Goal: Task Accomplishment & Management: Complete application form

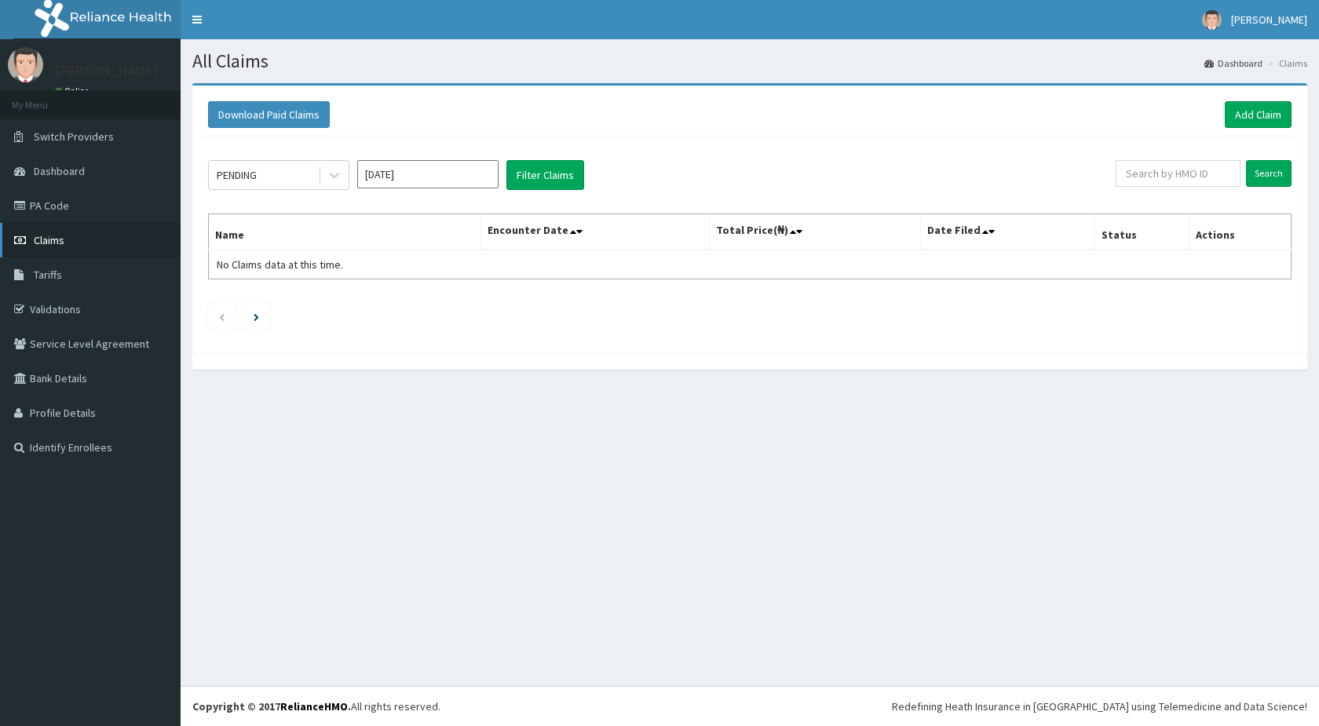
click at [56, 239] on span "Claims" at bounding box center [49, 240] width 31 height 14
click at [1254, 112] on link "Add Claim" at bounding box center [1258, 114] width 67 height 27
click at [1252, 112] on link "Add Claim" at bounding box center [1258, 114] width 67 height 27
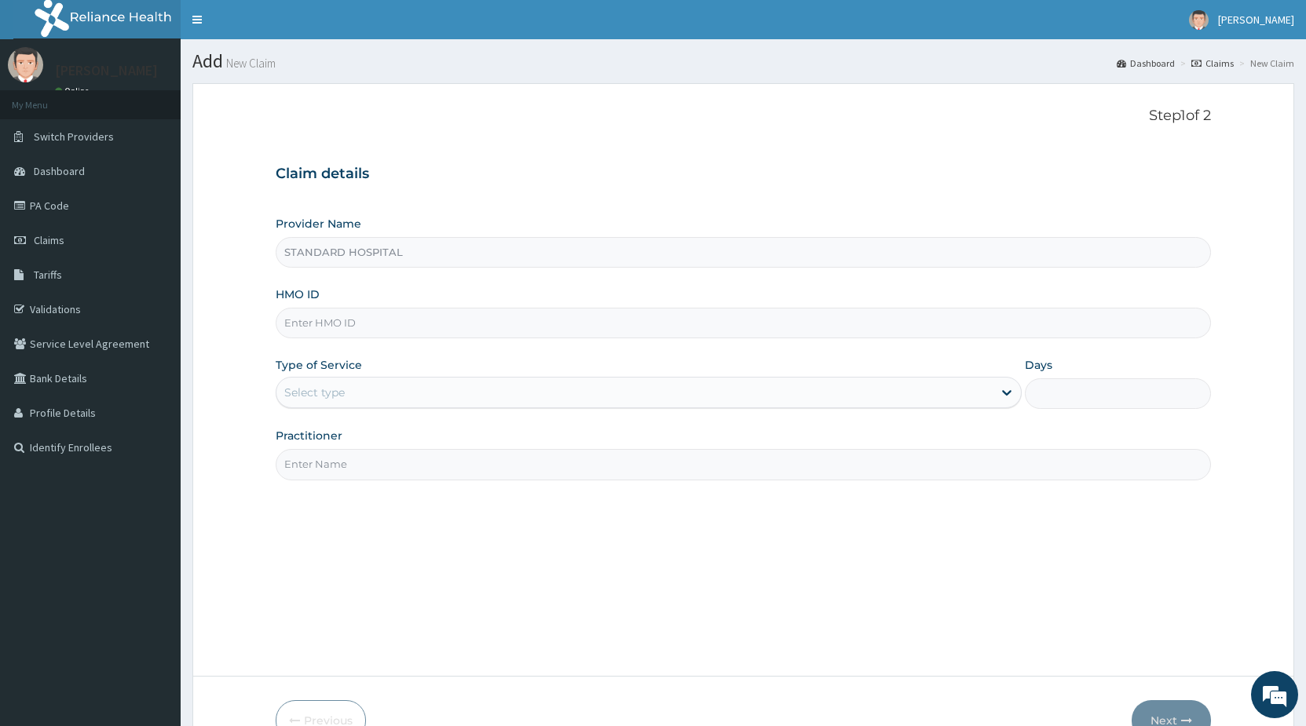
click at [324, 331] on input "HMO ID" at bounding box center [743, 323] width 935 height 31
click at [349, 327] on input "HMO ID" at bounding box center [743, 323] width 935 height 31
type input "e"
type input "ENP/11259/D"
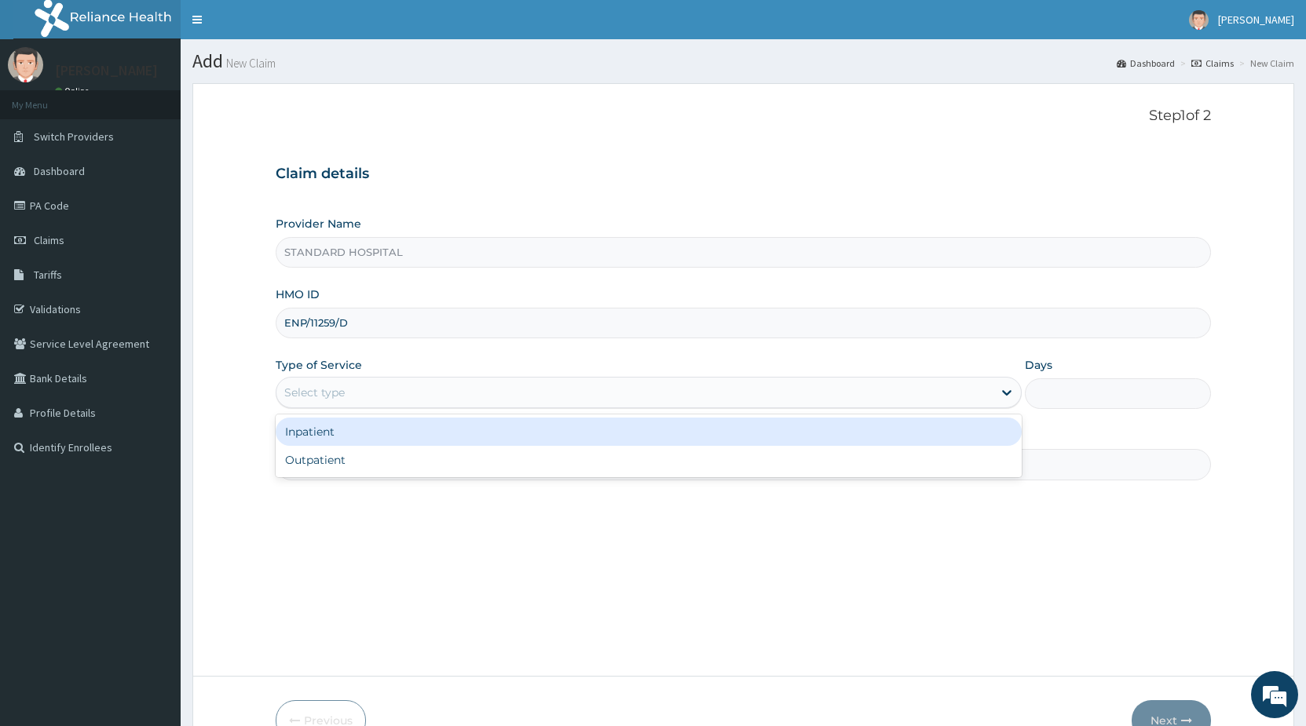
click at [349, 397] on div "Select type" at bounding box center [633, 392] width 715 height 25
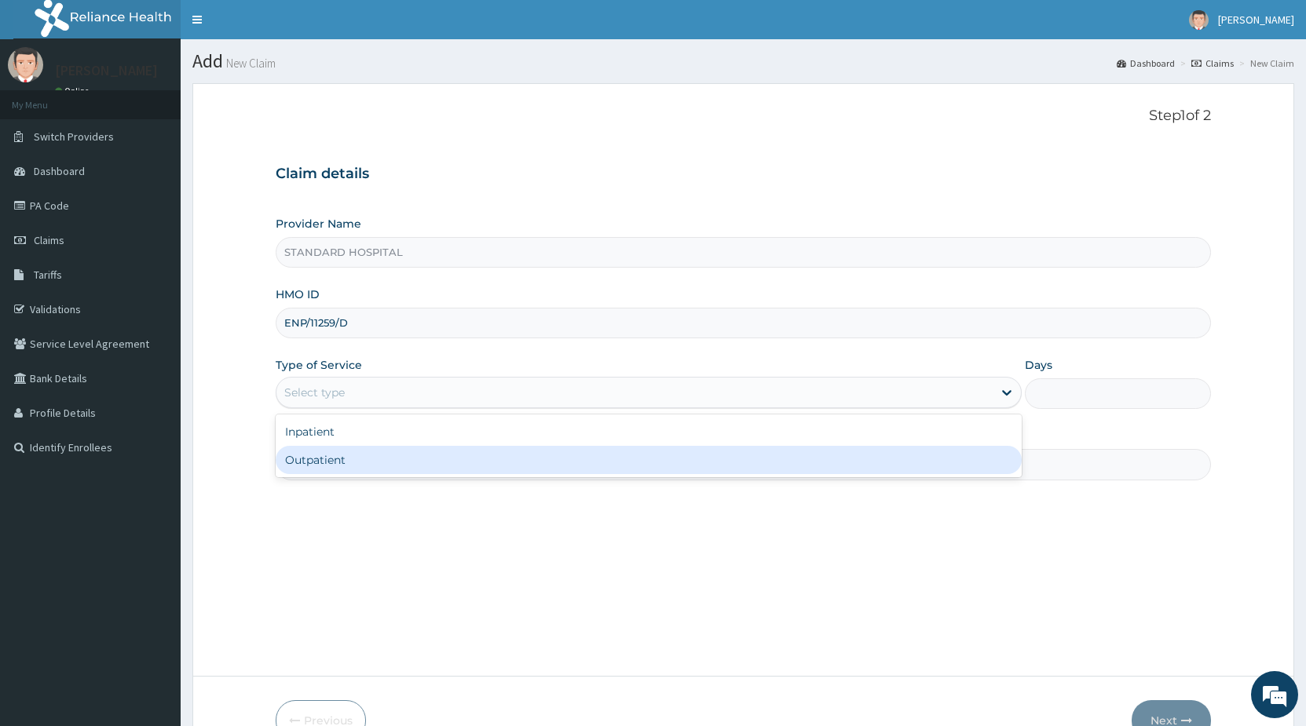
click at [346, 459] on div "Outpatient" at bounding box center [648, 460] width 745 height 28
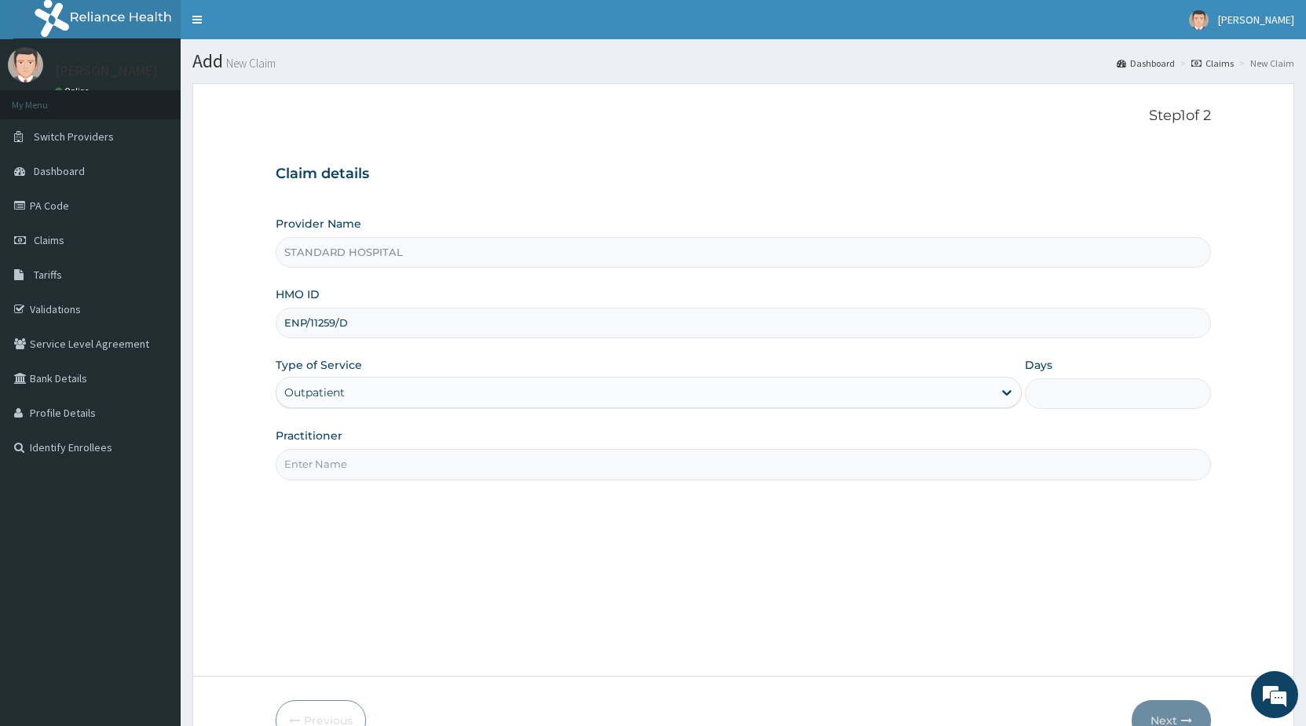
type input "1"
click at [341, 469] on input "Practitioner" at bounding box center [743, 464] width 935 height 31
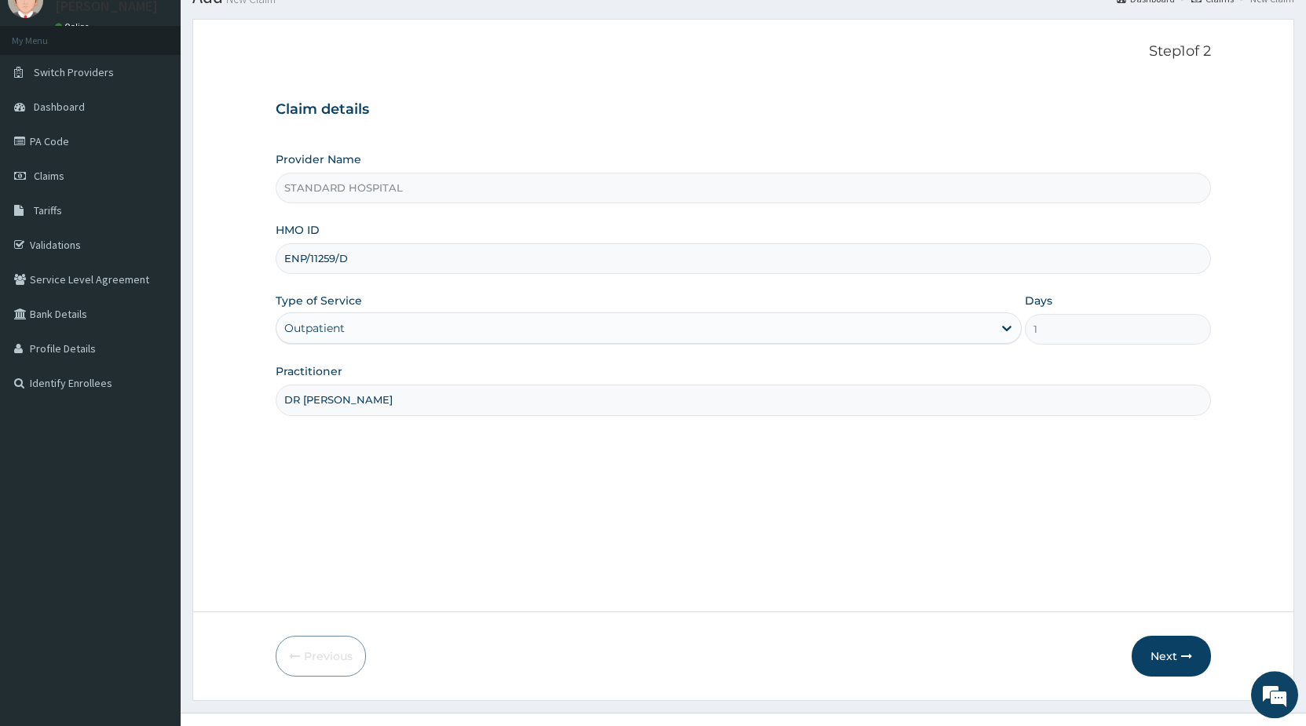
scroll to position [91, 0]
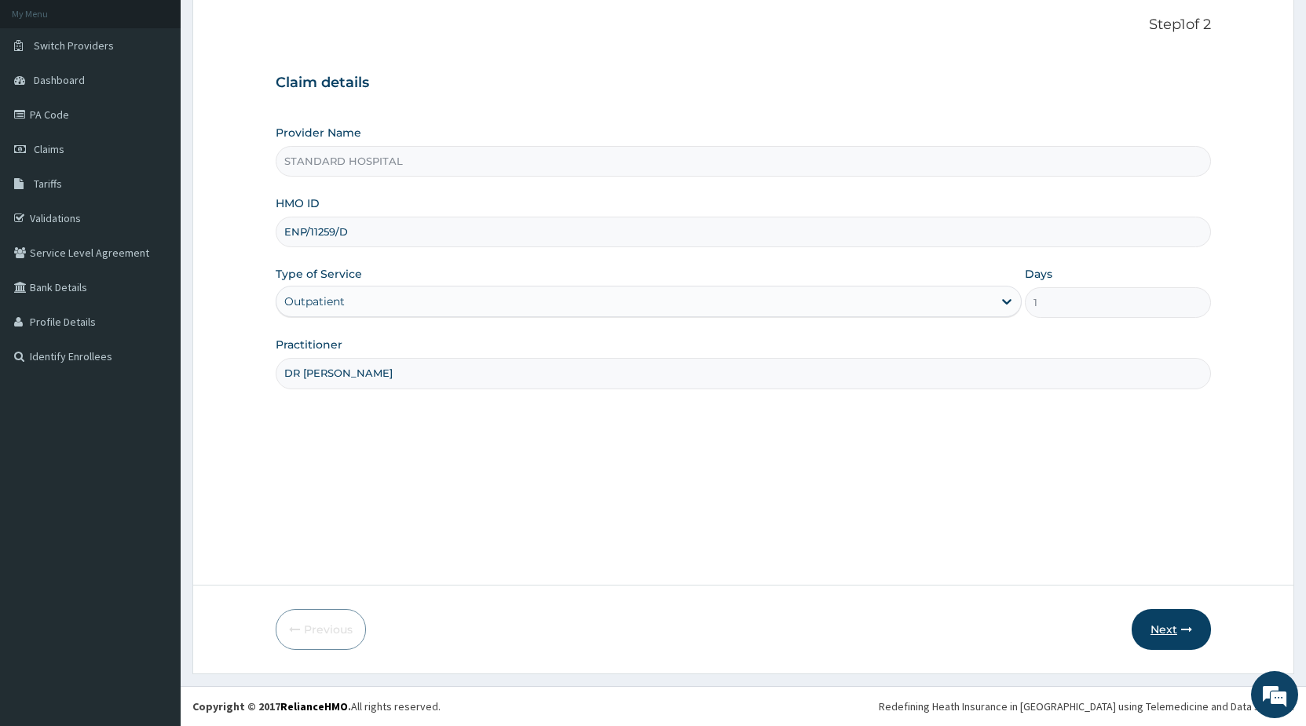
type input "DR OLUKOWI"
click at [1167, 625] on button "Next" at bounding box center [1171, 629] width 79 height 41
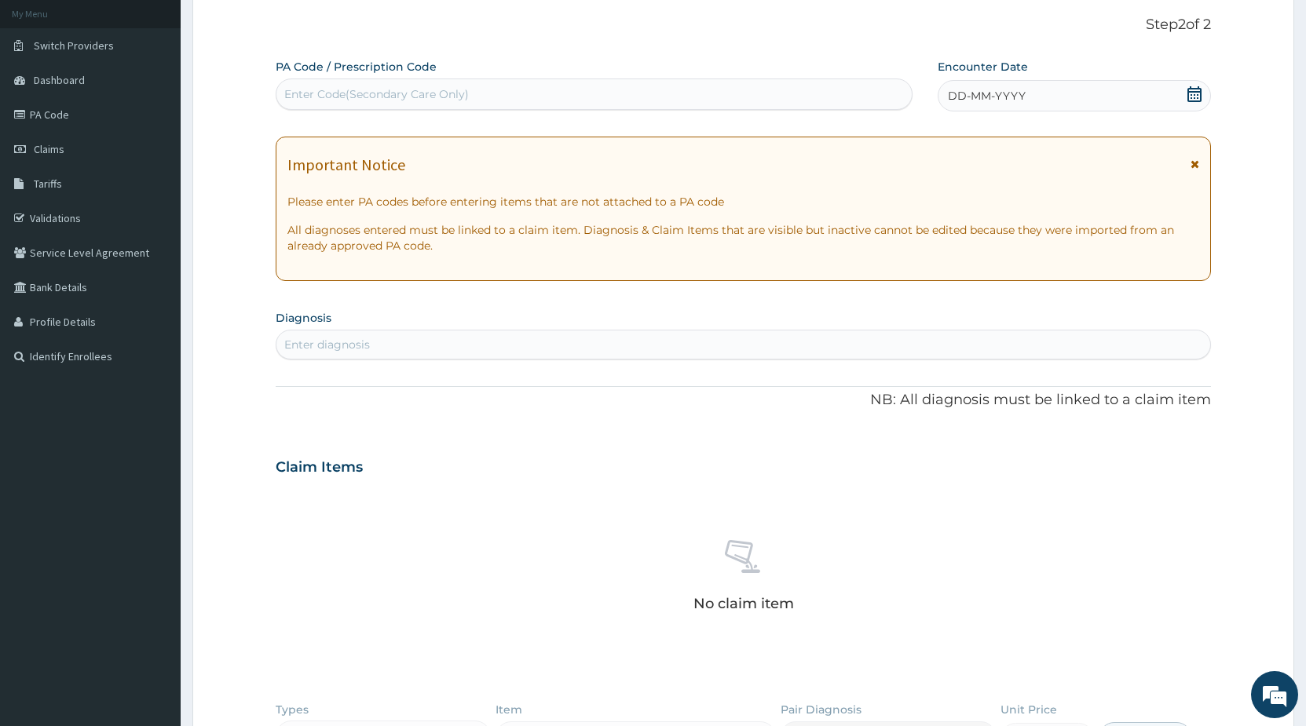
click at [1194, 94] on icon at bounding box center [1194, 94] width 14 height 16
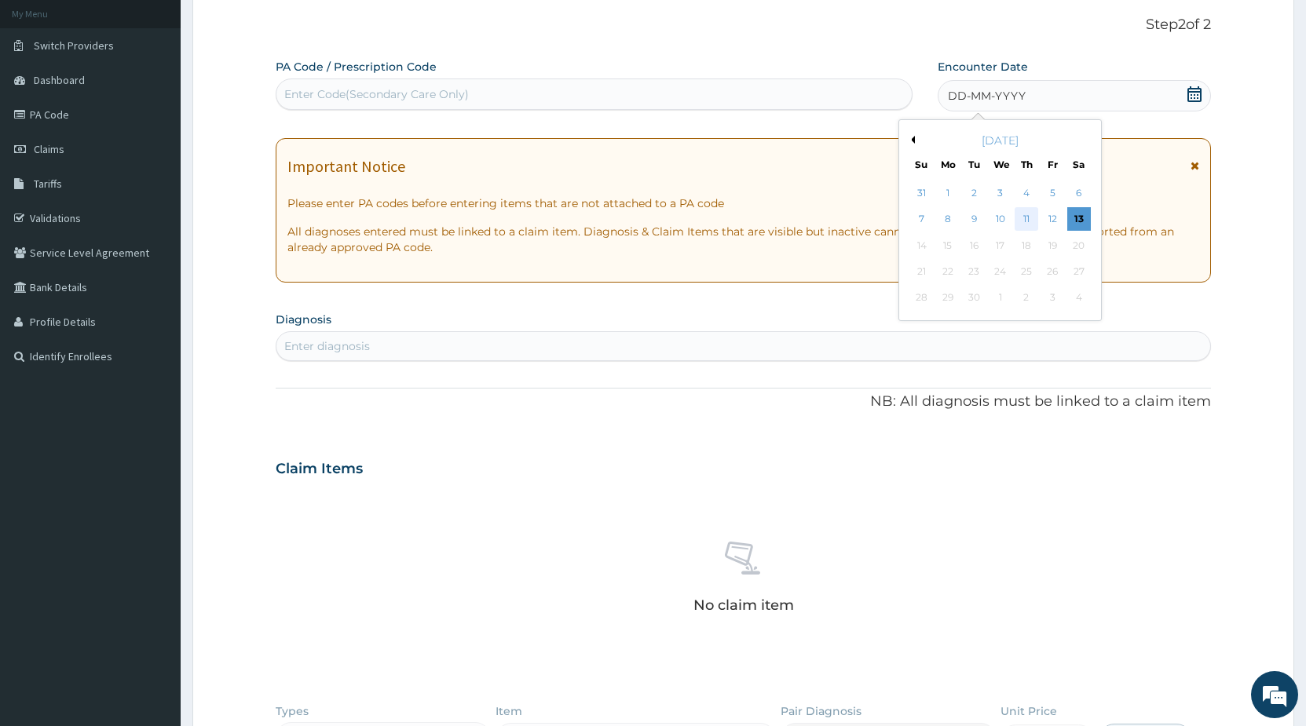
click at [1020, 225] on div "11" at bounding box center [1027, 220] width 24 height 24
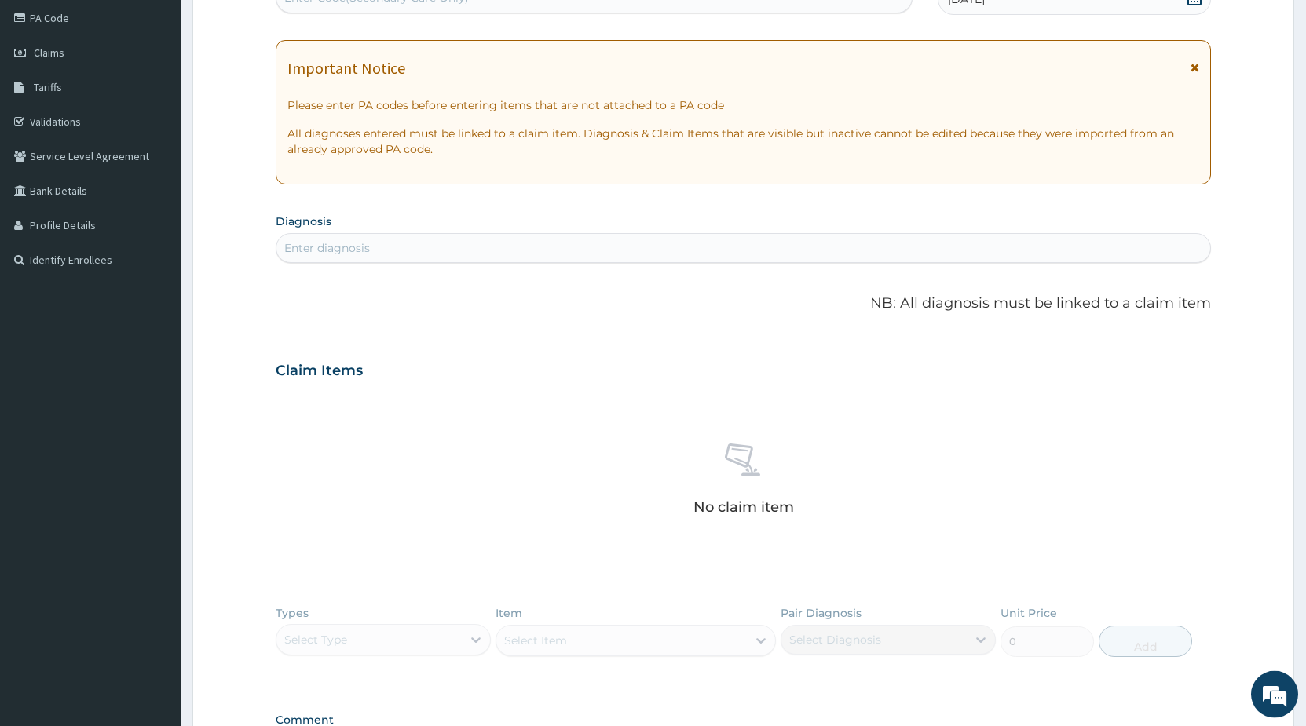
scroll to position [171, 0]
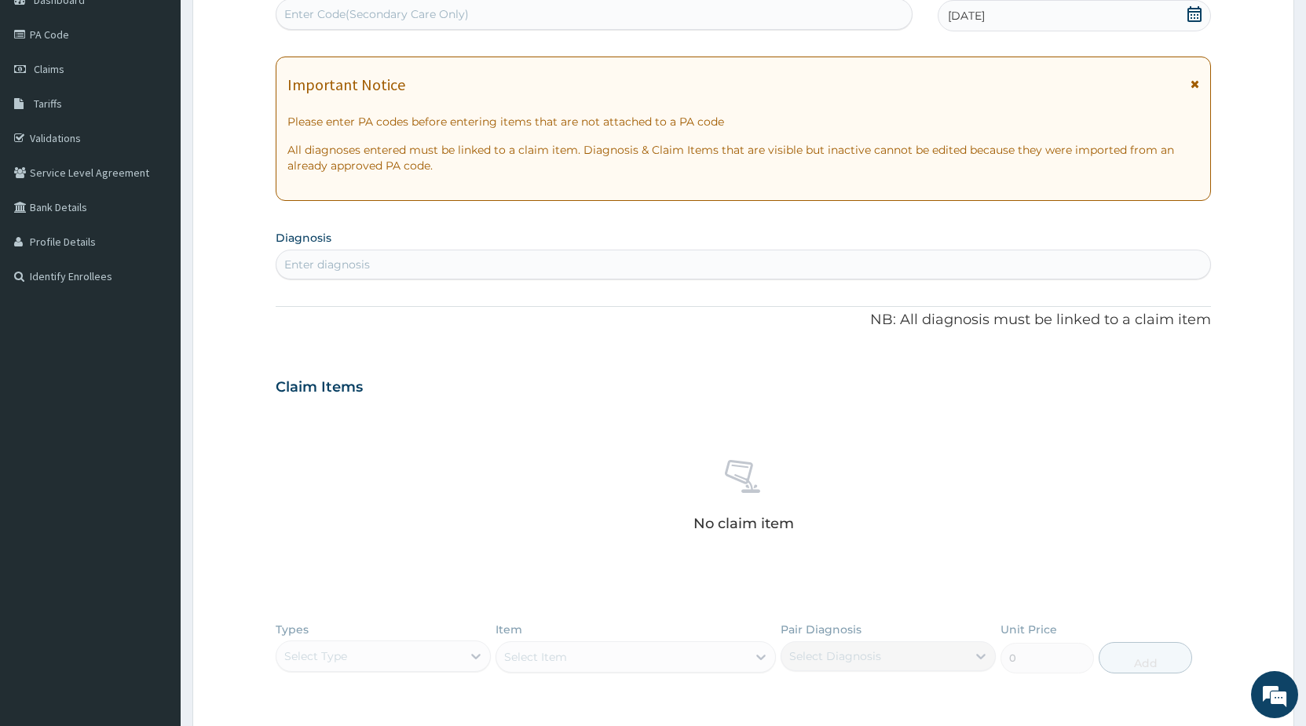
click at [437, 268] on div "Enter diagnosis" at bounding box center [743, 264] width 934 height 25
type input "MALARIA"
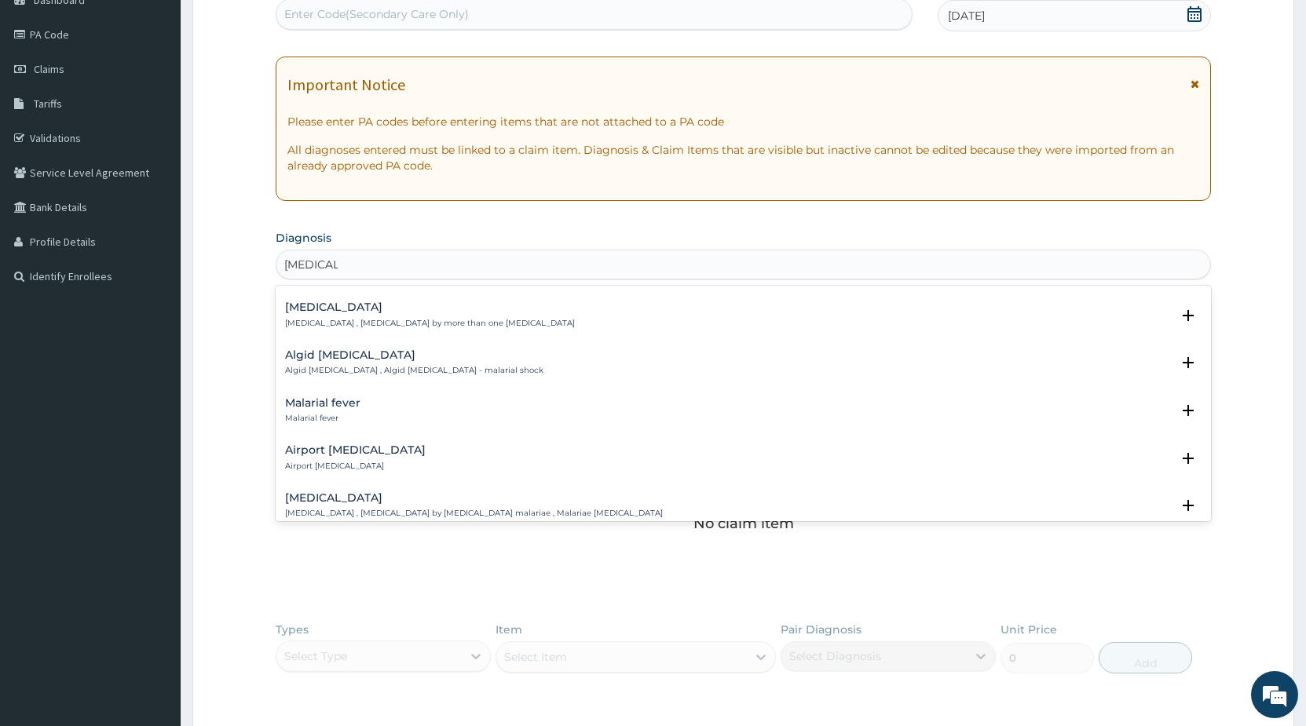
scroll to position [170, 0]
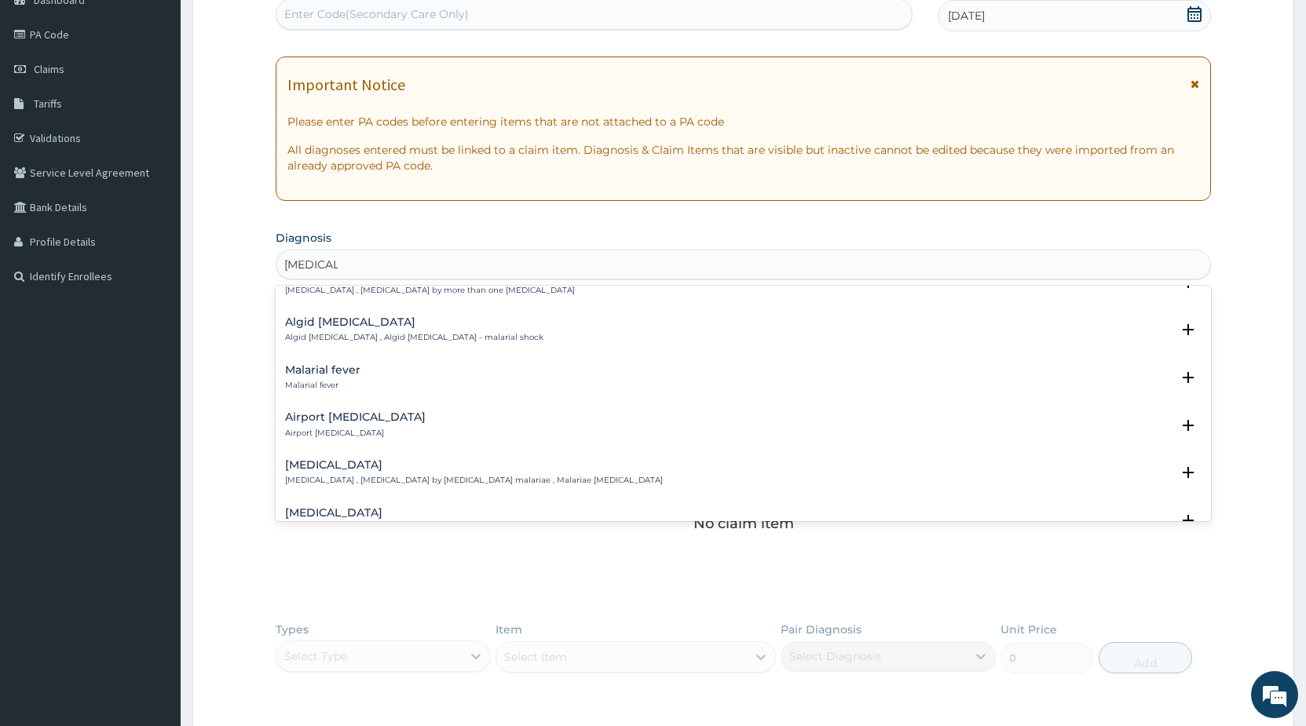
click at [366, 386] on div "Malarial fever Malarial fever" at bounding box center [743, 377] width 916 height 27
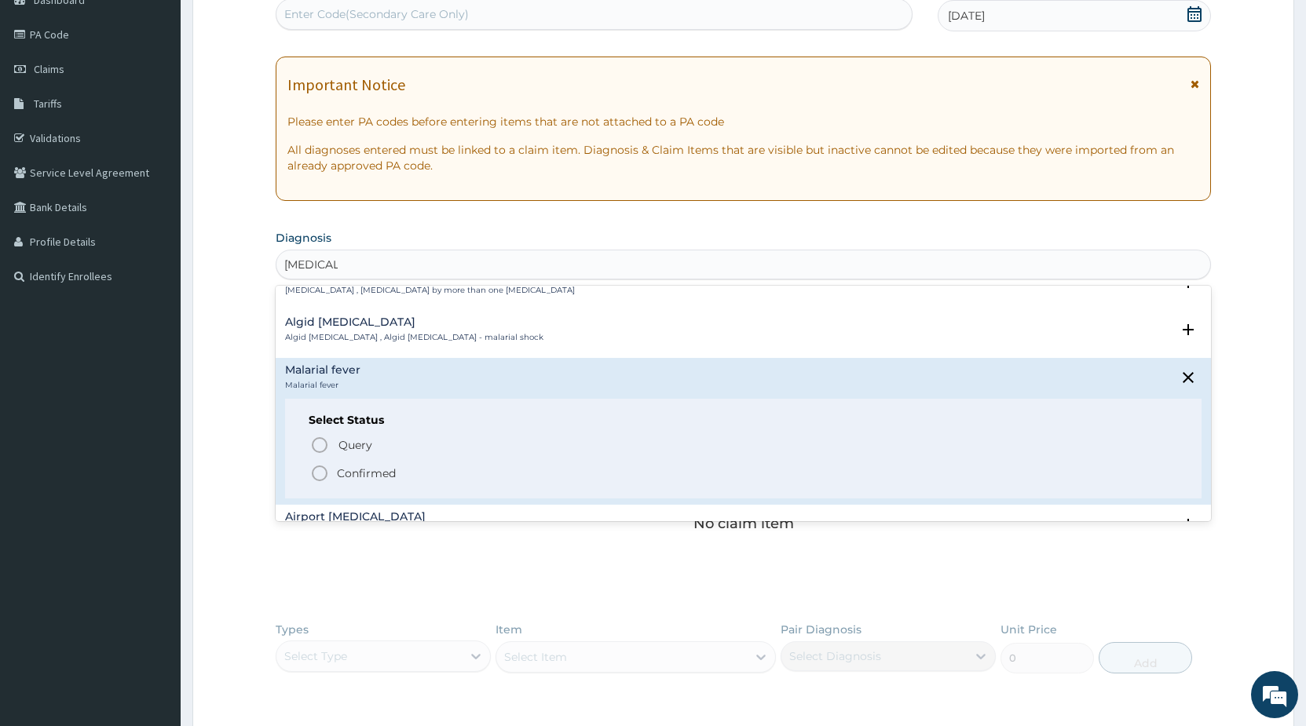
click at [316, 477] on icon "status option filled" at bounding box center [319, 473] width 19 height 19
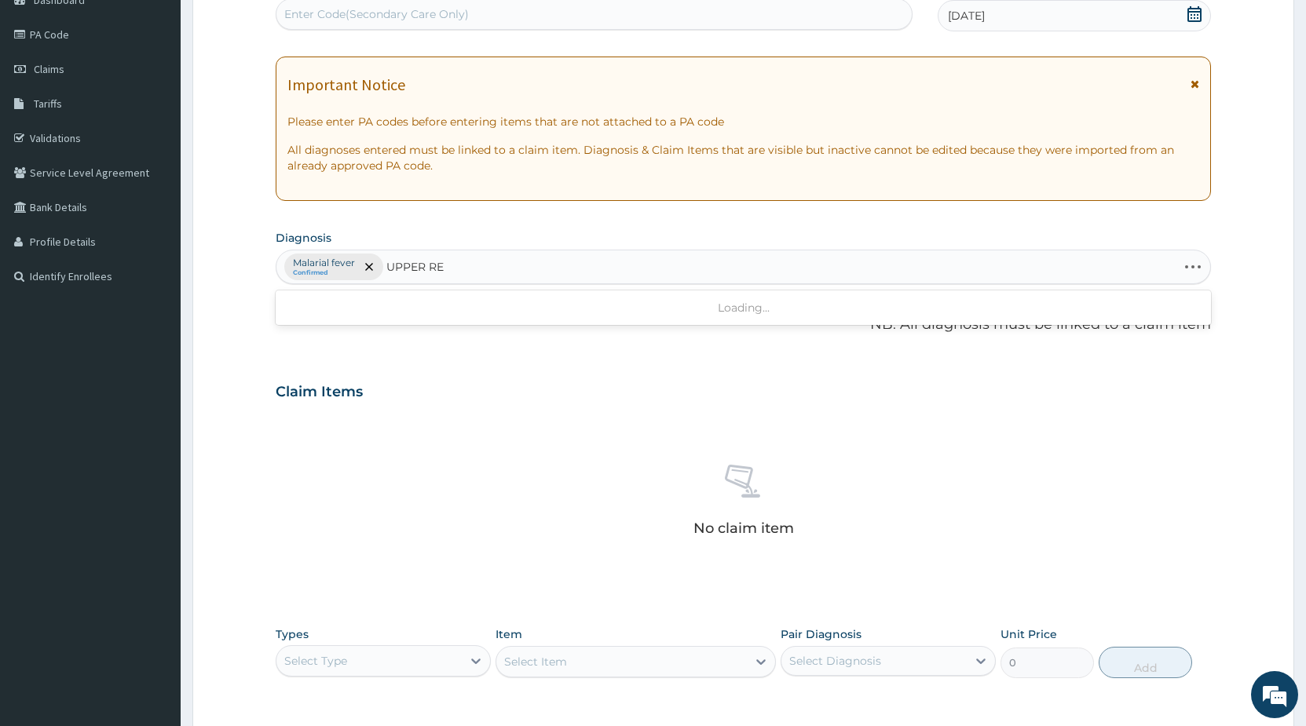
type input "UPPER RES"
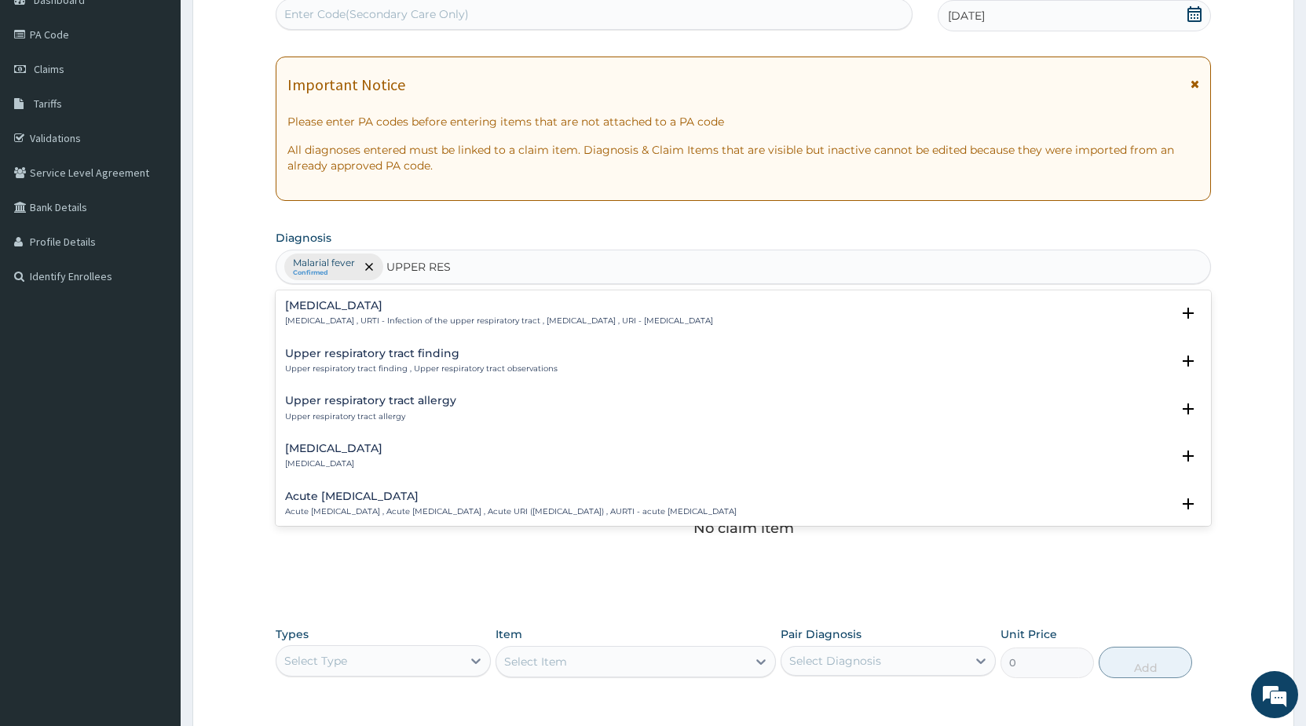
click at [463, 309] on h4 "Upper respiratory infection" at bounding box center [499, 306] width 428 height 12
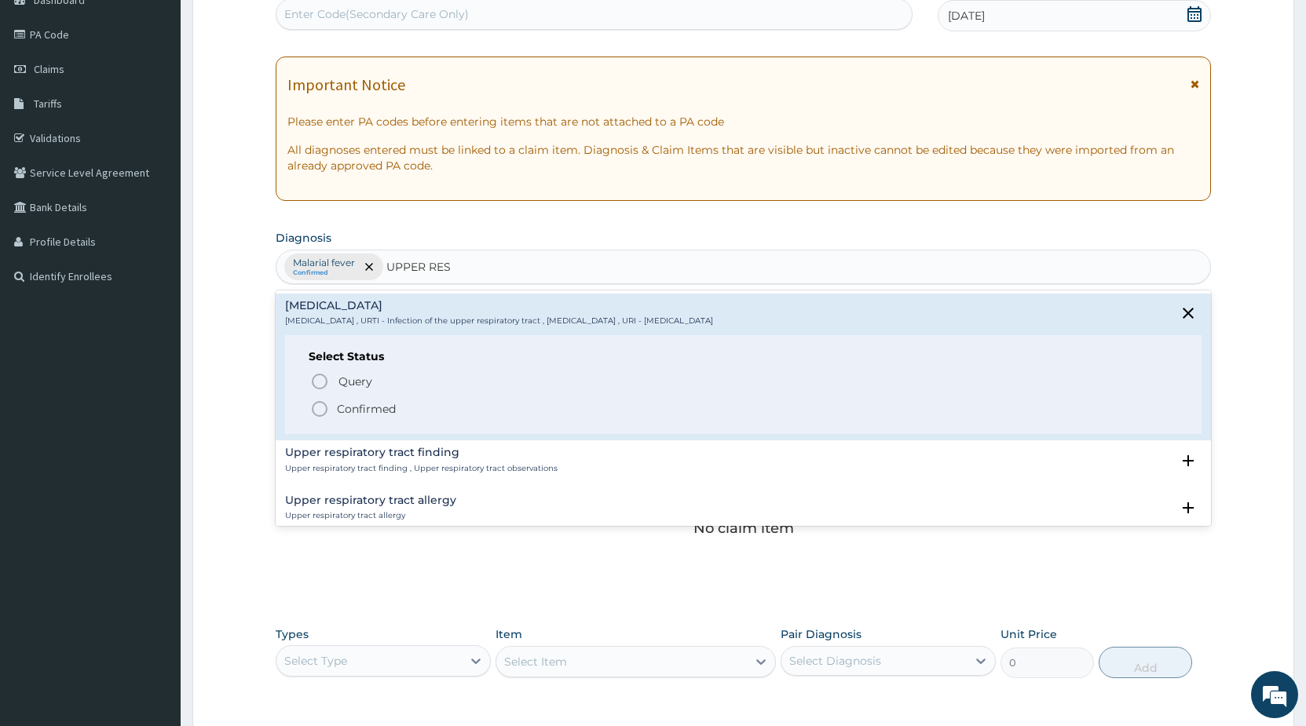
click at [318, 415] on icon "status option filled" at bounding box center [319, 409] width 19 height 19
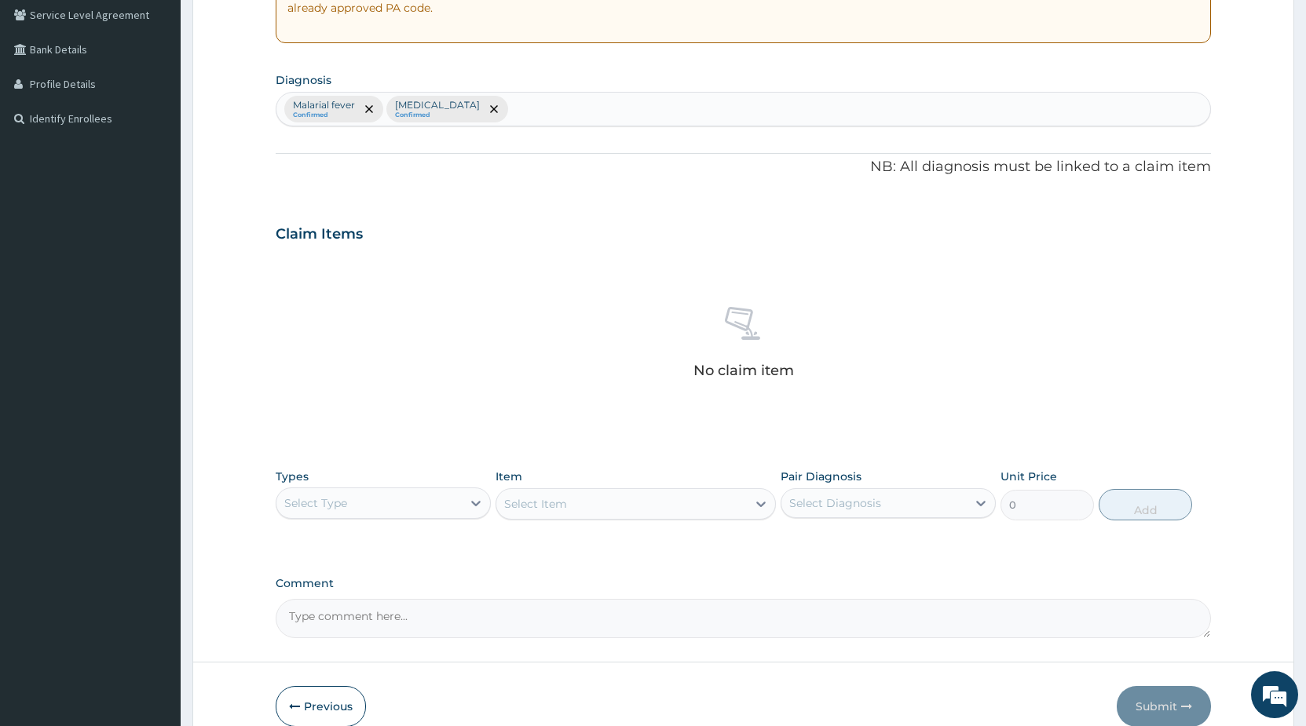
scroll to position [331, 0]
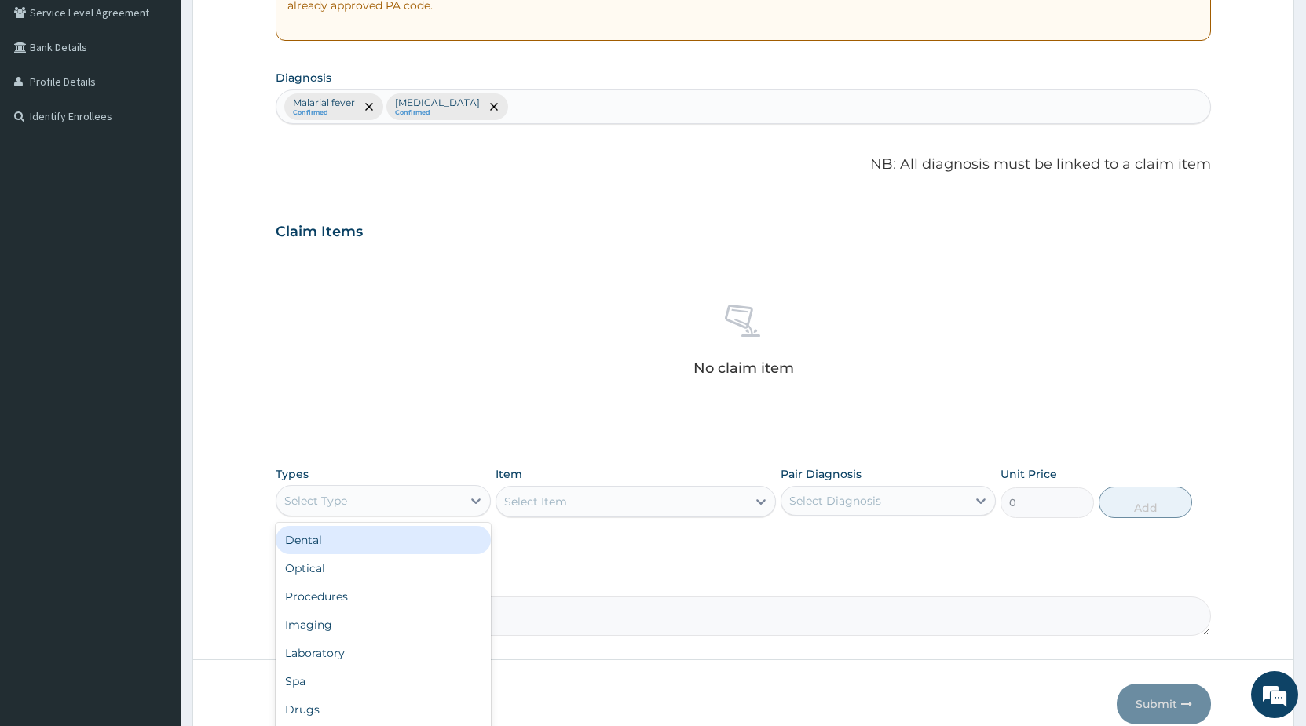
click at [378, 494] on div "Select Type" at bounding box center [368, 500] width 185 height 25
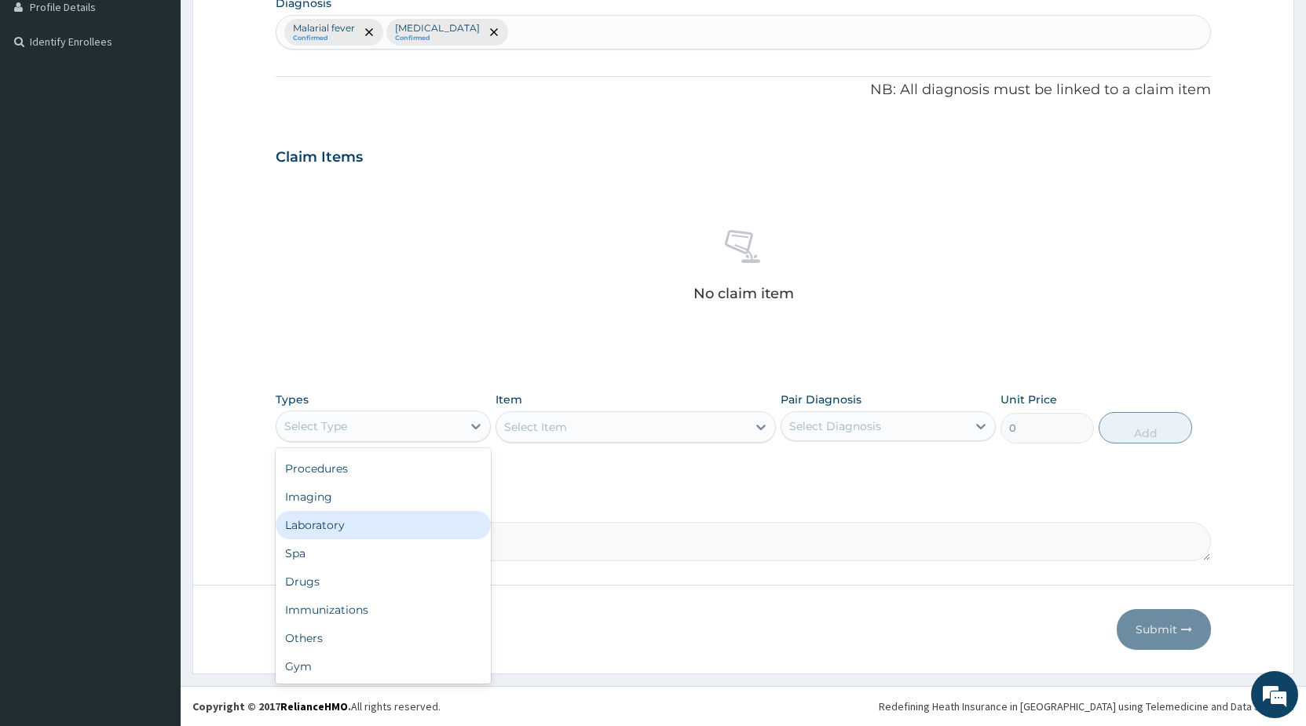
scroll to position [0, 0]
click at [374, 522] on div "Procedures" at bounding box center [383, 522] width 215 height 28
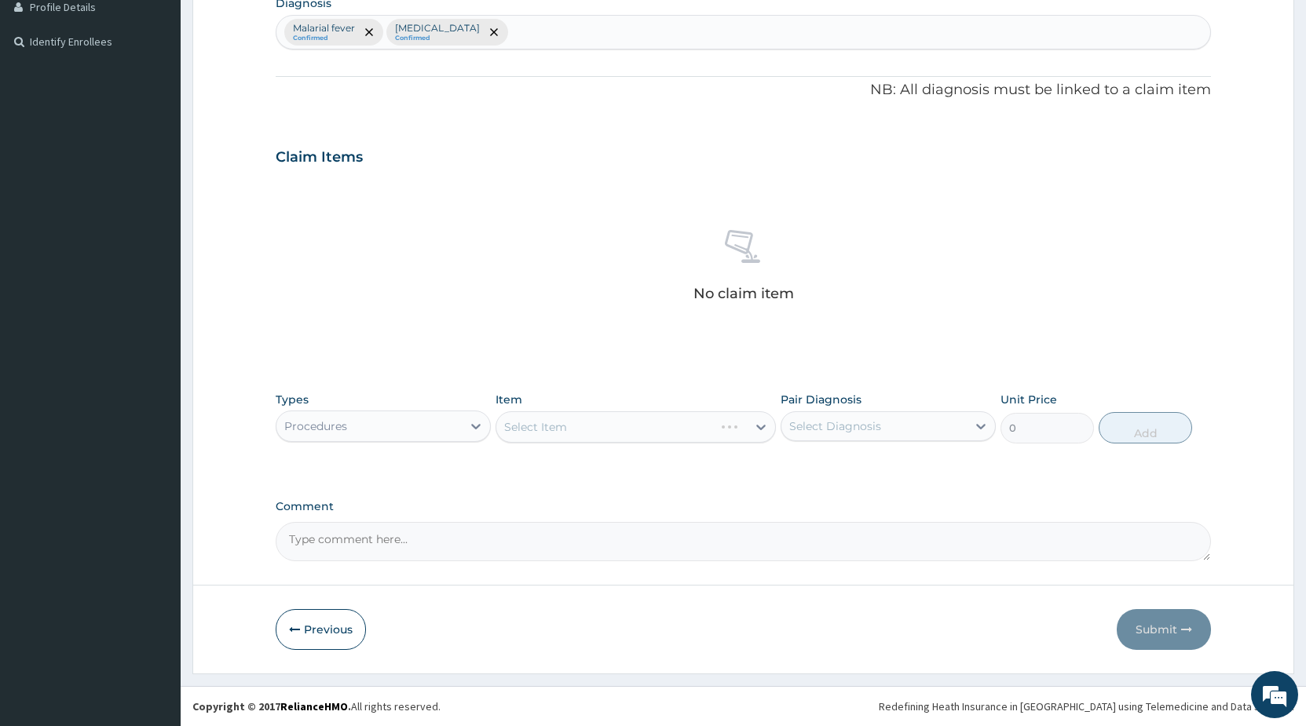
click at [527, 426] on div "Select Item" at bounding box center [635, 426] width 280 height 31
click at [546, 426] on div "Select Item" at bounding box center [635, 426] width 280 height 31
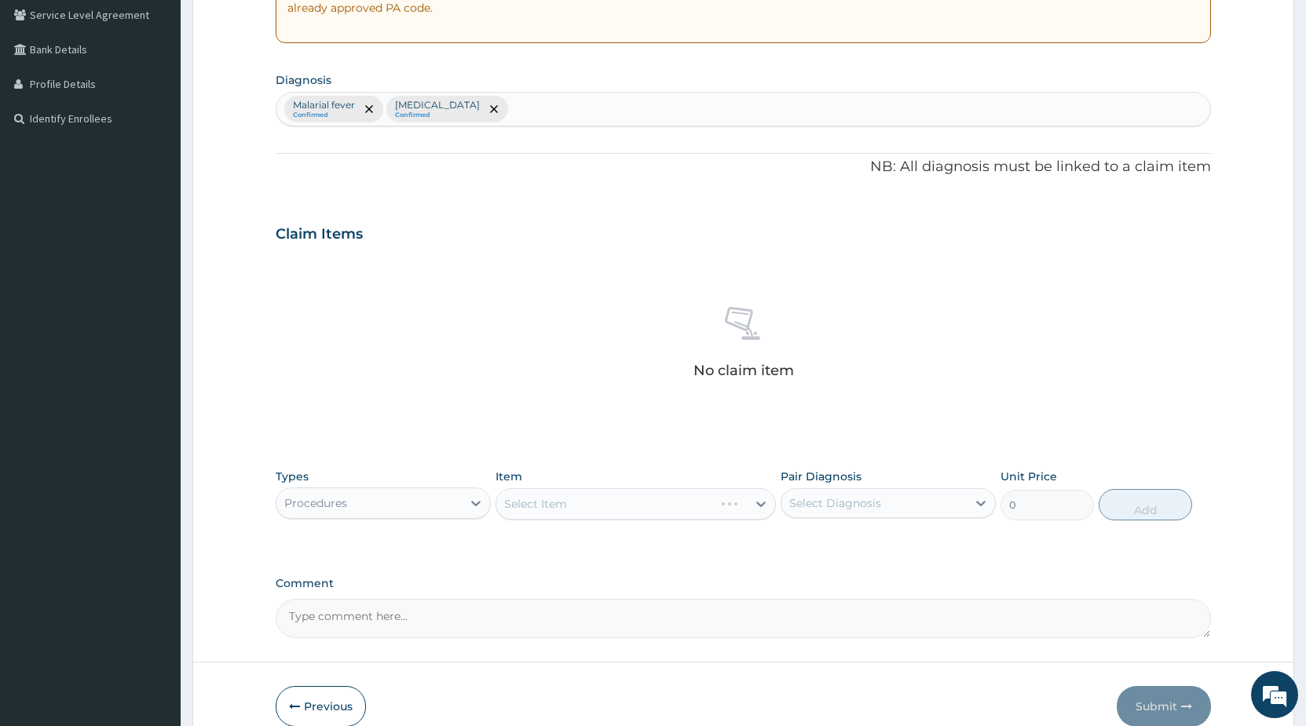
scroll to position [406, 0]
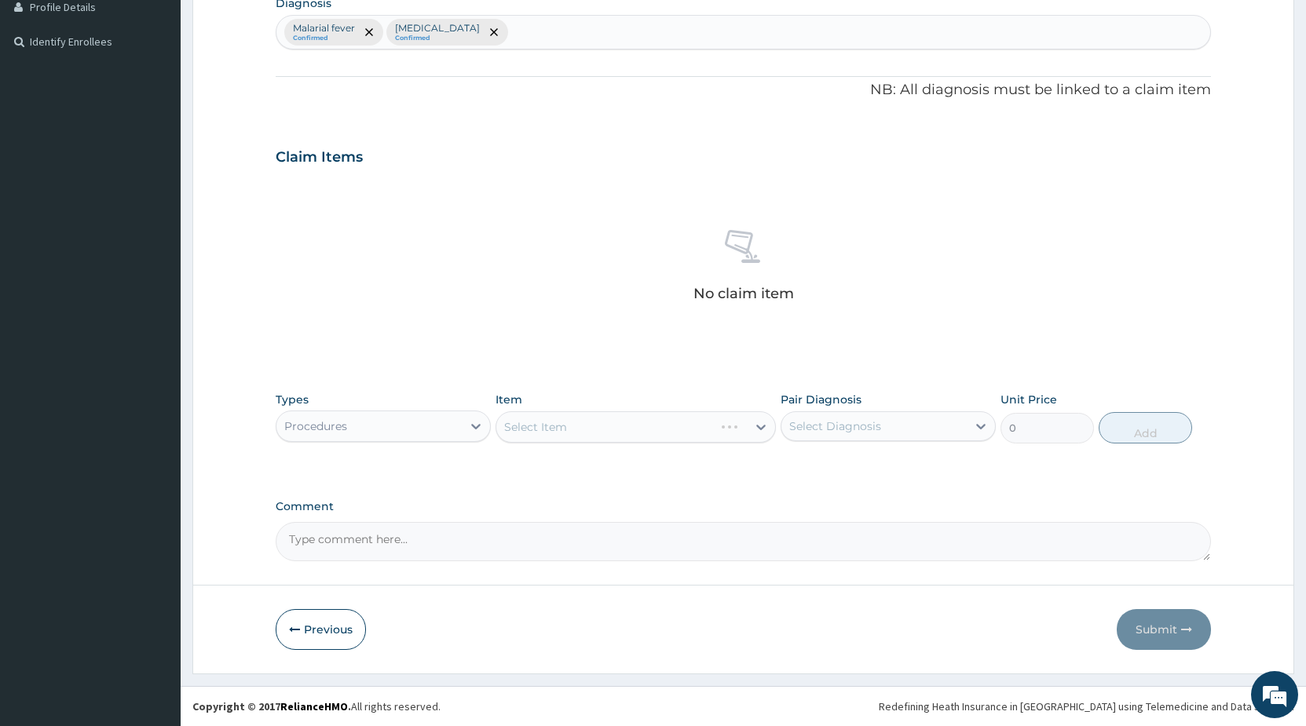
click at [550, 430] on div "Select Item" at bounding box center [635, 426] width 280 height 31
